Goal: Task Accomplishment & Management: Manage account settings

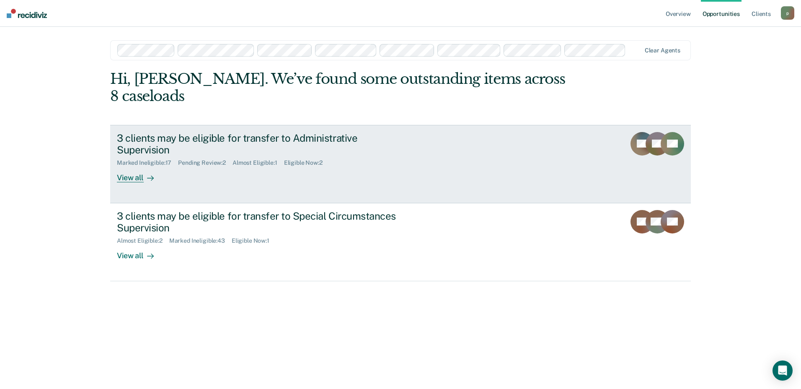
click at [249, 132] on div "3 clients may be eligible for transfer to Administrative Supervision" at bounding box center [264, 144] width 294 height 24
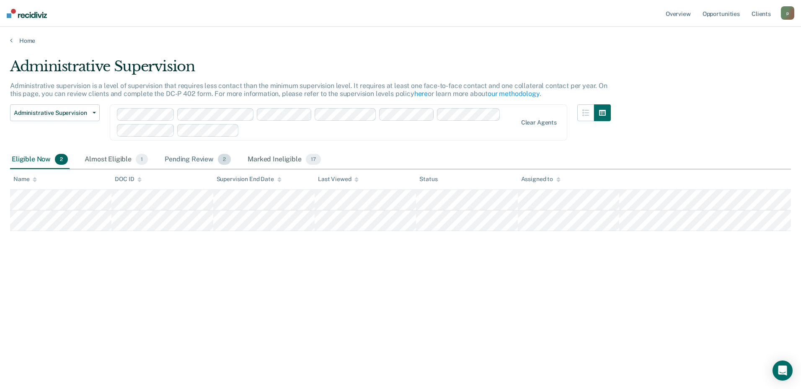
click at [184, 161] on div "Pending Review 2" at bounding box center [198, 159] width 70 height 18
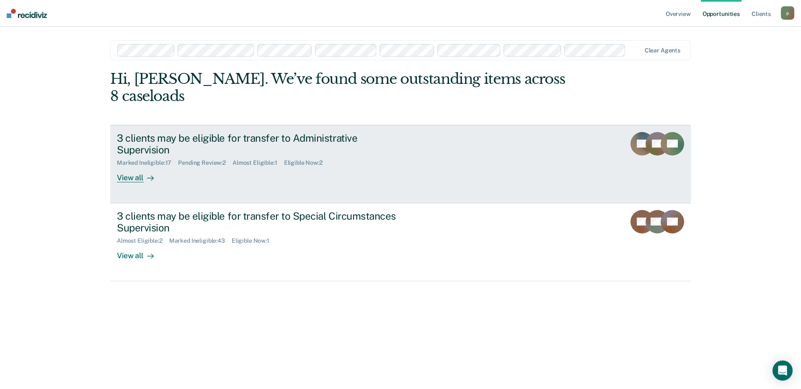
click at [253, 156] on div "Marked Ineligible : 17 Pending Review : 2 Almost Eligible : 1 Eligible Now : 2" at bounding box center [264, 161] width 294 height 10
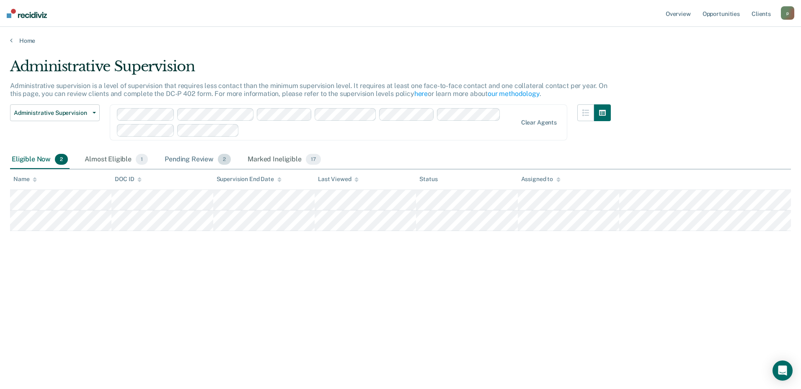
click at [195, 159] on div "Pending Review 2" at bounding box center [198, 159] width 70 height 18
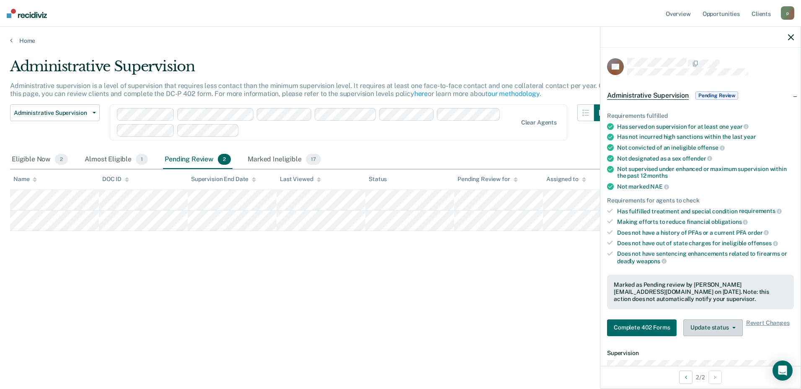
click at [734, 324] on button "Update status" at bounding box center [713, 327] width 59 height 17
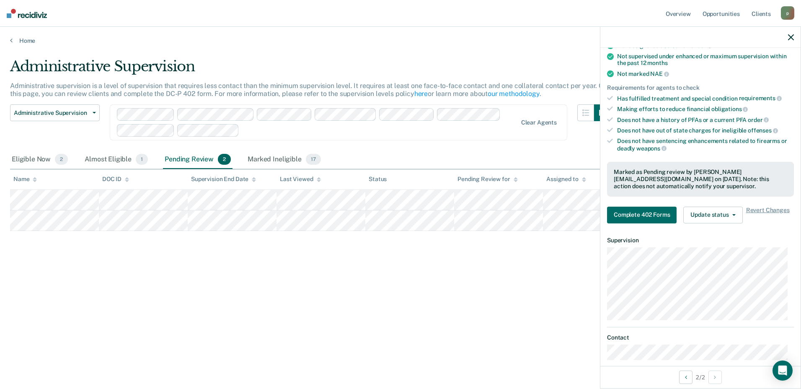
scroll to position [147, 0]
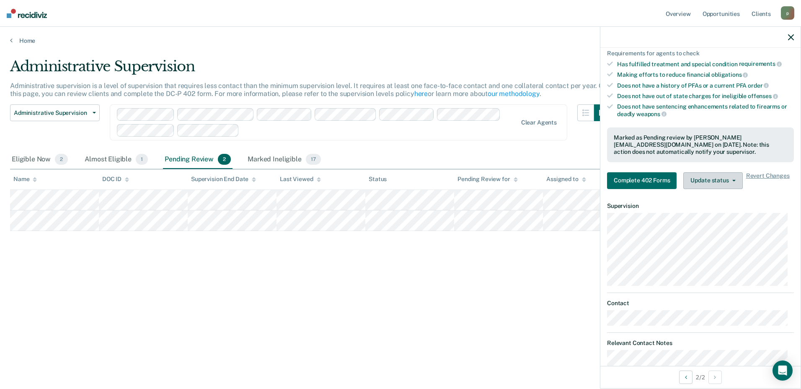
click at [730, 180] on span "button" at bounding box center [732, 181] width 7 height 2
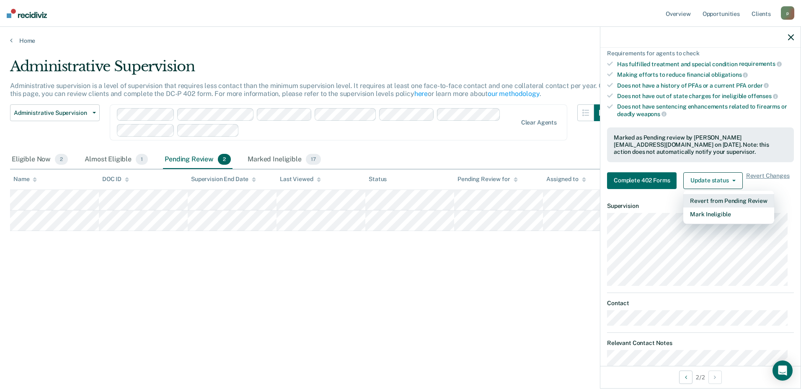
click at [726, 199] on button "Revert from Pending Review" at bounding box center [729, 200] width 91 height 13
